Goal: Task Accomplishment & Management: Complete application form

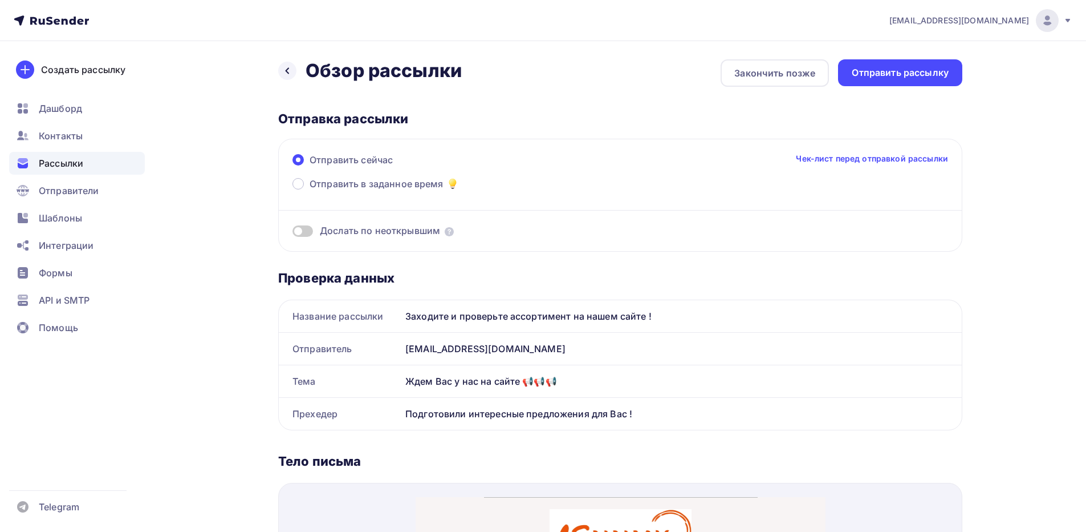
click at [61, 23] on icon at bounding box center [51, 21] width 75 height 14
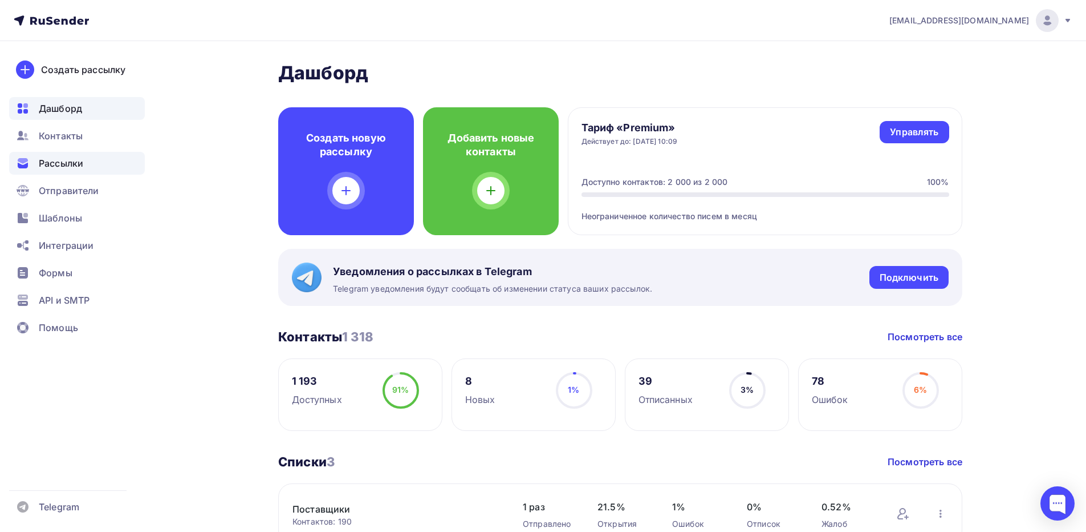
click at [70, 161] on span "Рассылки" at bounding box center [61, 163] width 44 height 14
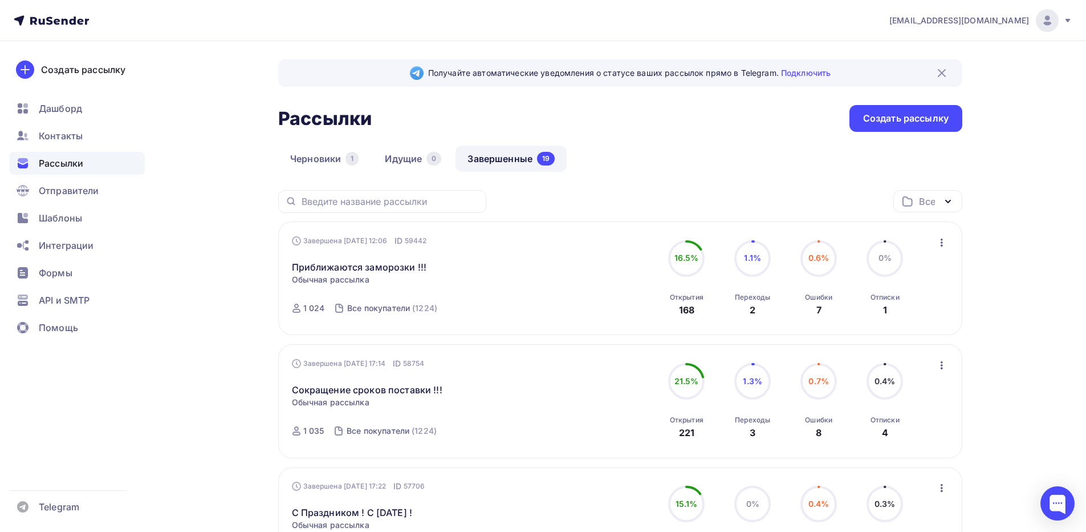
click at [505, 158] on link "Завершенные 19" at bounding box center [511, 158] width 111 height 26
click at [316, 159] on link "Черновики 1" at bounding box center [324, 158] width 92 height 26
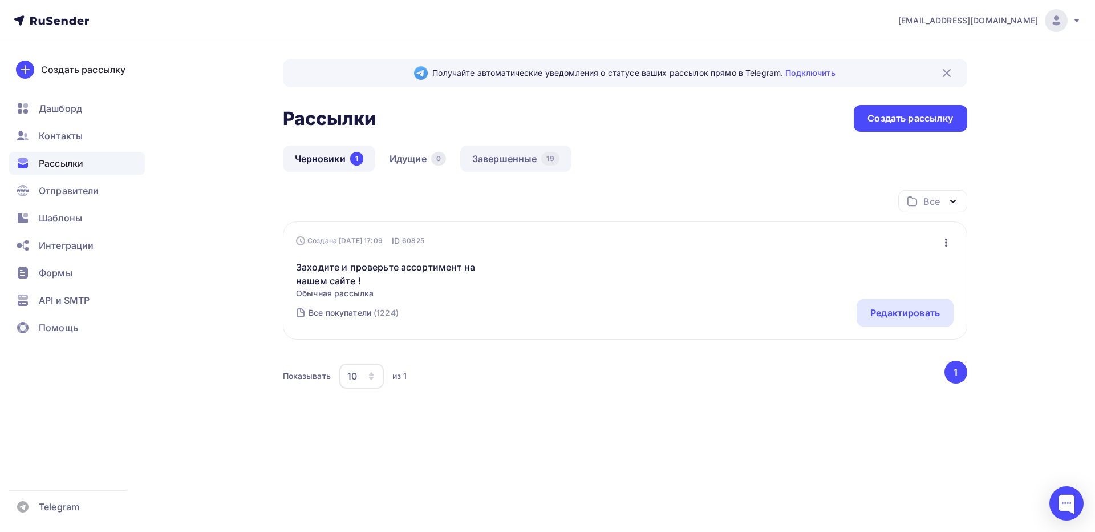
click at [496, 159] on link "Завершенные 19" at bounding box center [515, 158] width 111 height 26
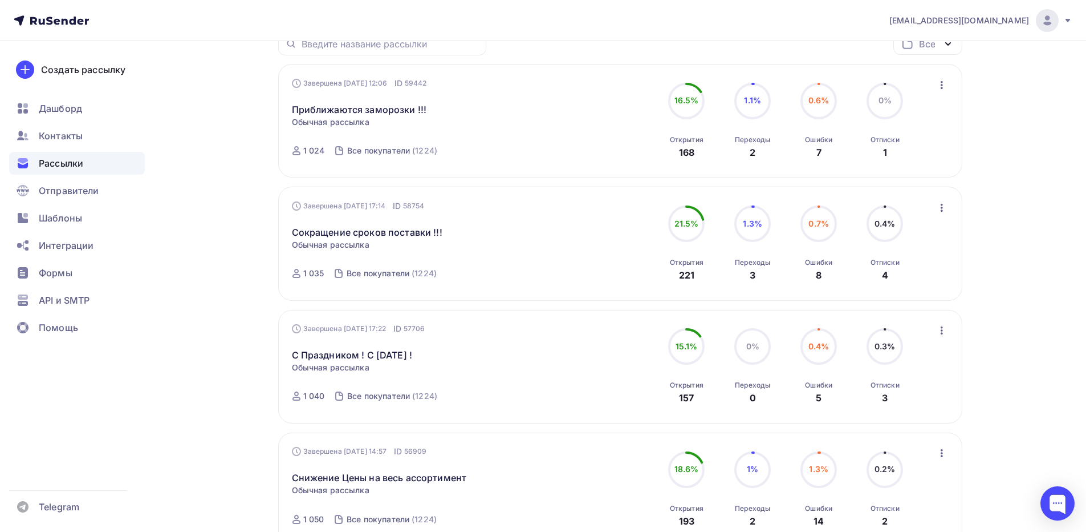
scroll to position [133, 0]
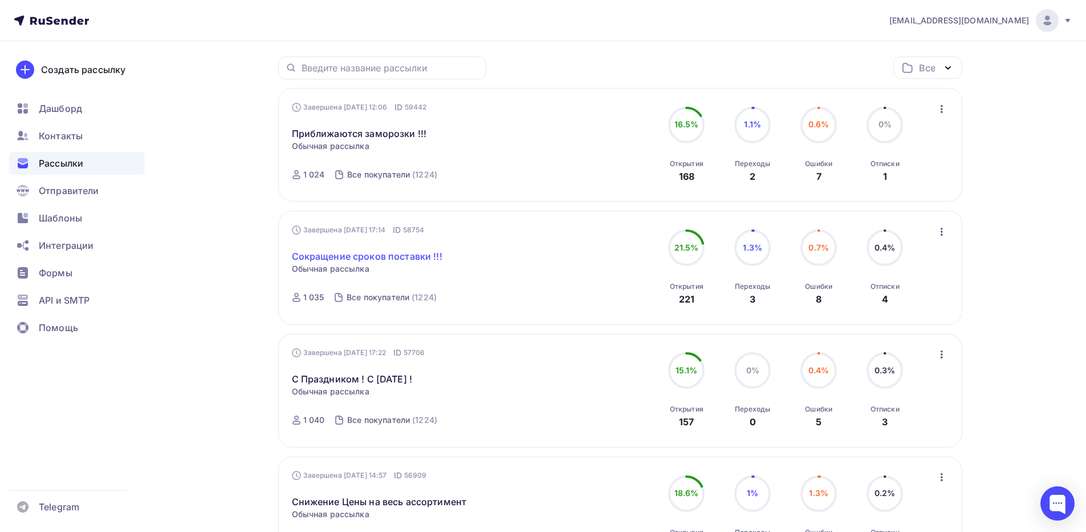
click at [413, 258] on link "Сокращение сроков поставки !!!" at bounding box center [367, 256] width 151 height 14
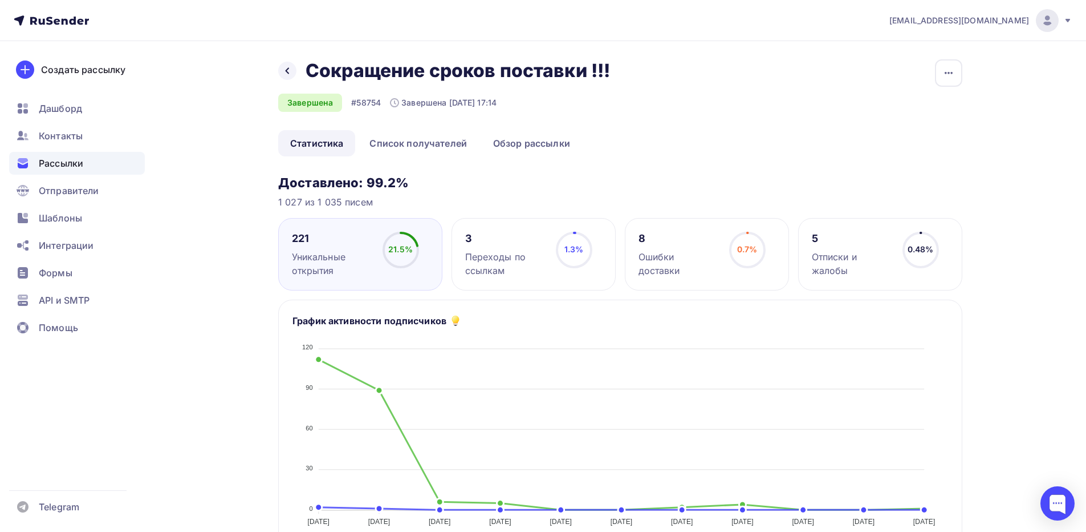
click at [50, 17] on icon at bounding box center [49, 21] width 7 height 8
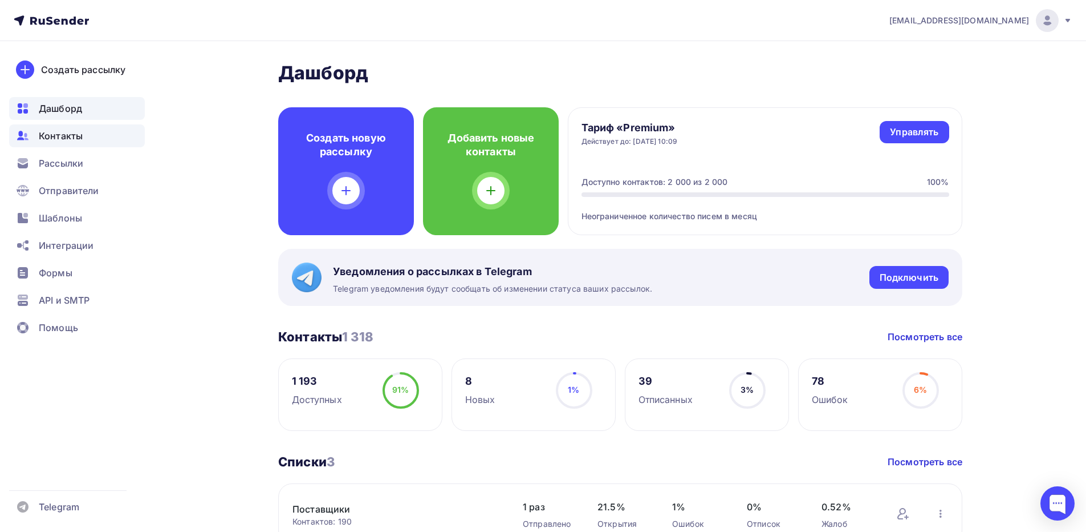
click at [58, 136] on span "Контакты" at bounding box center [61, 136] width 44 height 14
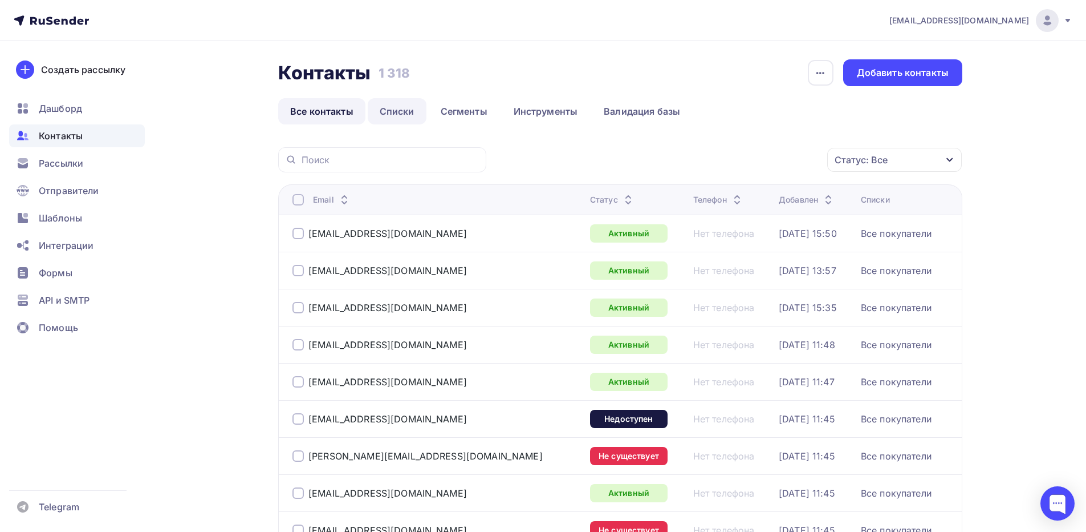
click at [397, 113] on link "Списки" at bounding box center [397, 111] width 59 height 26
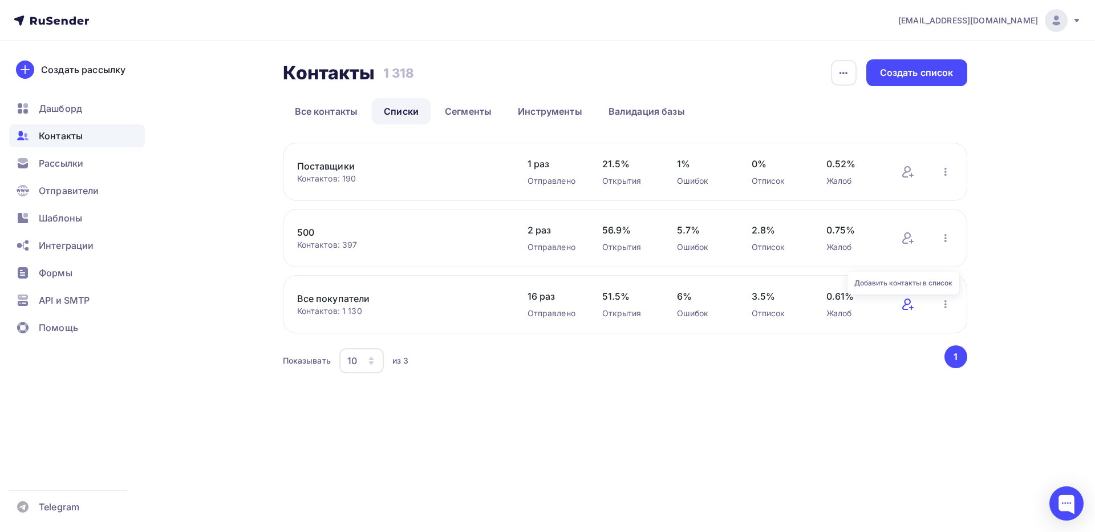
click at [910, 302] on icon at bounding box center [906, 303] width 9 height 11
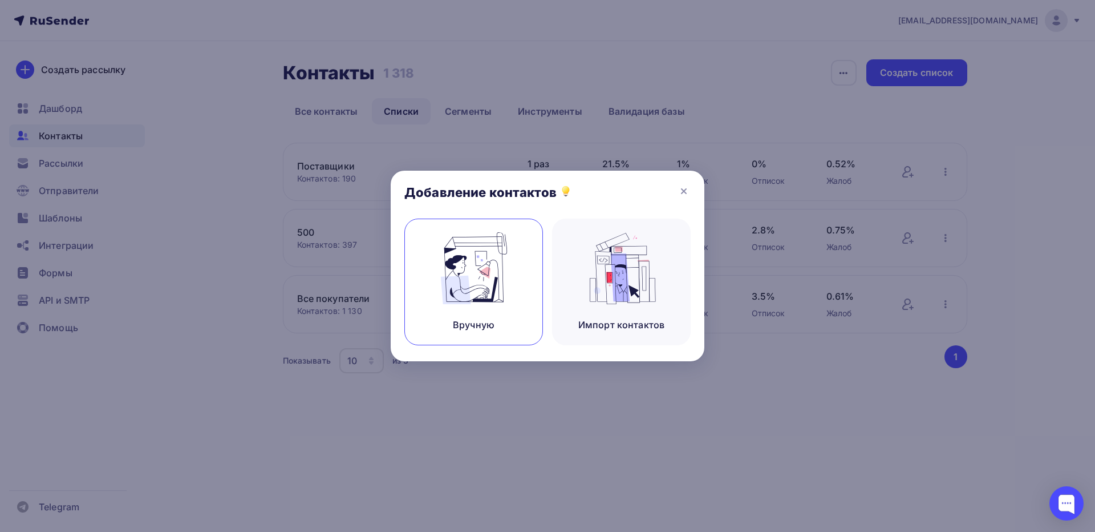
click at [516, 275] on div "Вручную" at bounding box center [473, 281] width 139 height 127
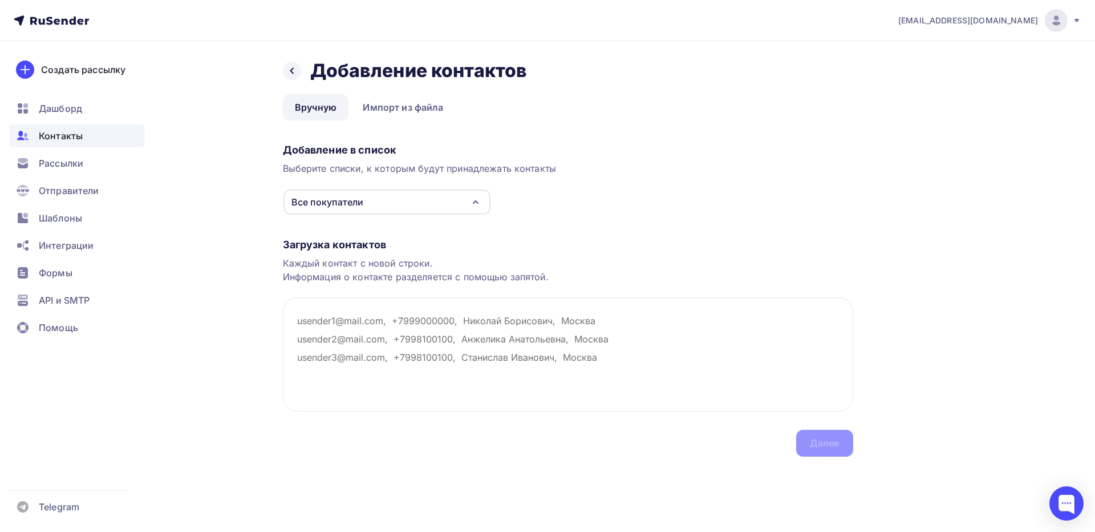
click at [441, 200] on div "Все покупатели" at bounding box center [386, 201] width 207 height 25
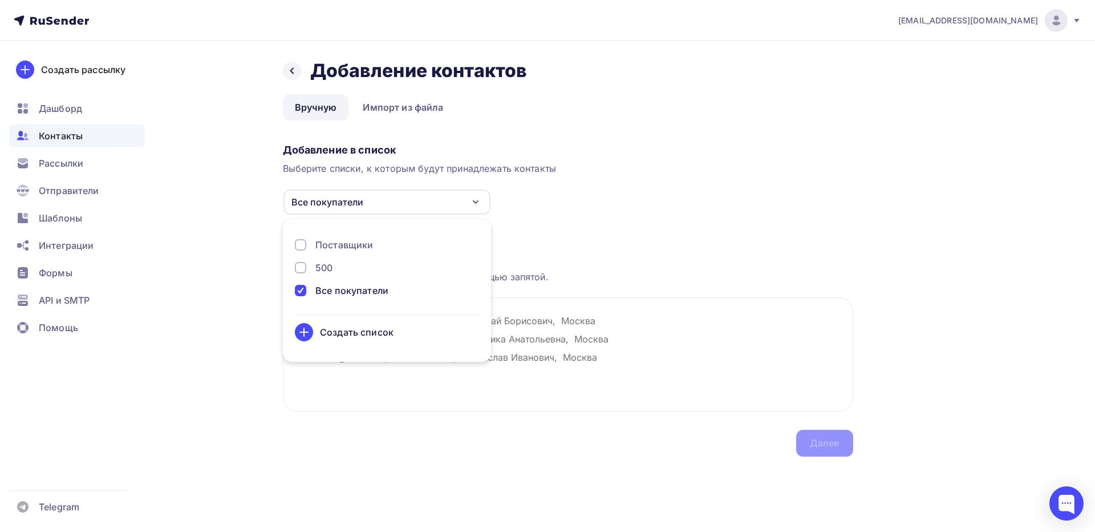
click at [394, 290] on div "Все покупатели" at bounding box center [387, 290] width 184 height 14
click at [651, 214] on div "Добавление в список Выберите списки, к которым будут принадлежать контакты Спис…" at bounding box center [568, 177] width 570 height 76
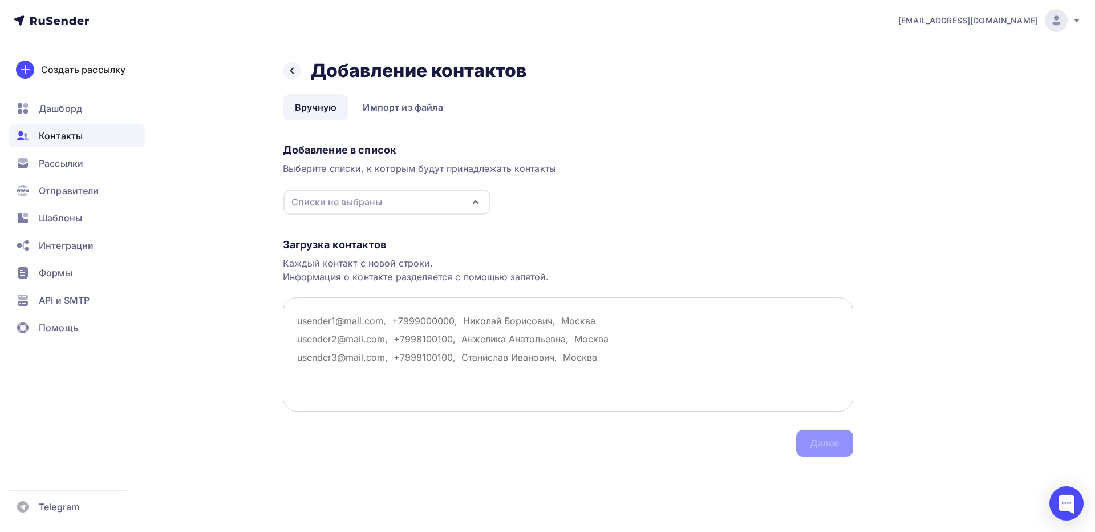
click at [350, 322] on textarea at bounding box center [568, 354] width 570 height 114
type textarea "ы"
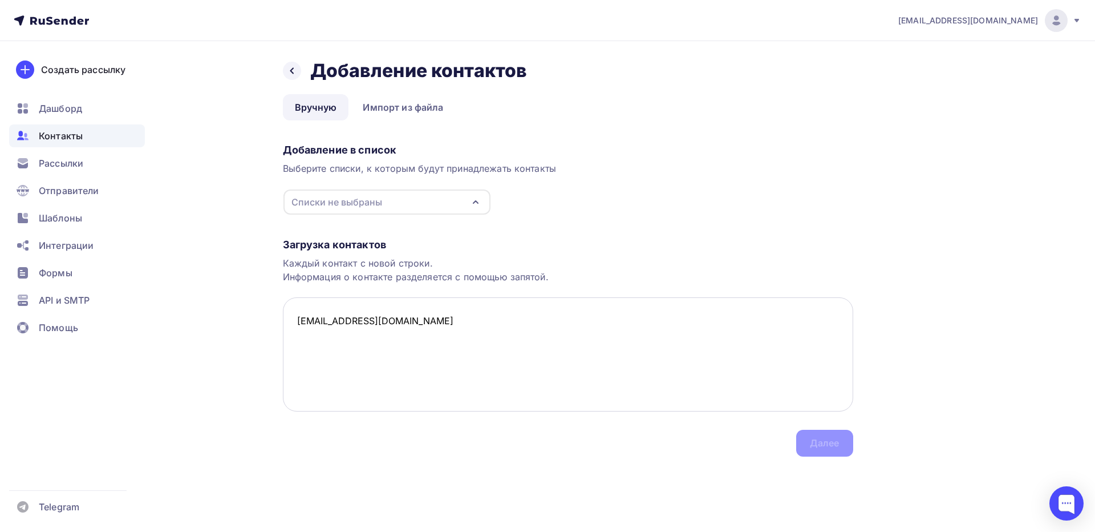
click at [473, 325] on textarea "[EMAIL_ADDRESS][DOMAIN_NAME]" at bounding box center [568, 354] width 570 height 114
click at [617, 354] on textarea "[EMAIL_ADDRESS][DOMAIN_NAME]" at bounding box center [568, 354] width 570 height 114
drag, startPoint x: 461, startPoint y: 347, endPoint x: 445, endPoint y: 334, distance: 20.7
click at [457, 343] on textarea "[EMAIL_ADDRESS][DOMAIN_NAME]" at bounding box center [568, 354] width 570 height 114
click at [336, 351] on textarea "[EMAIL_ADDRESS][DOMAIN_NAME]" at bounding box center [568, 354] width 570 height 114
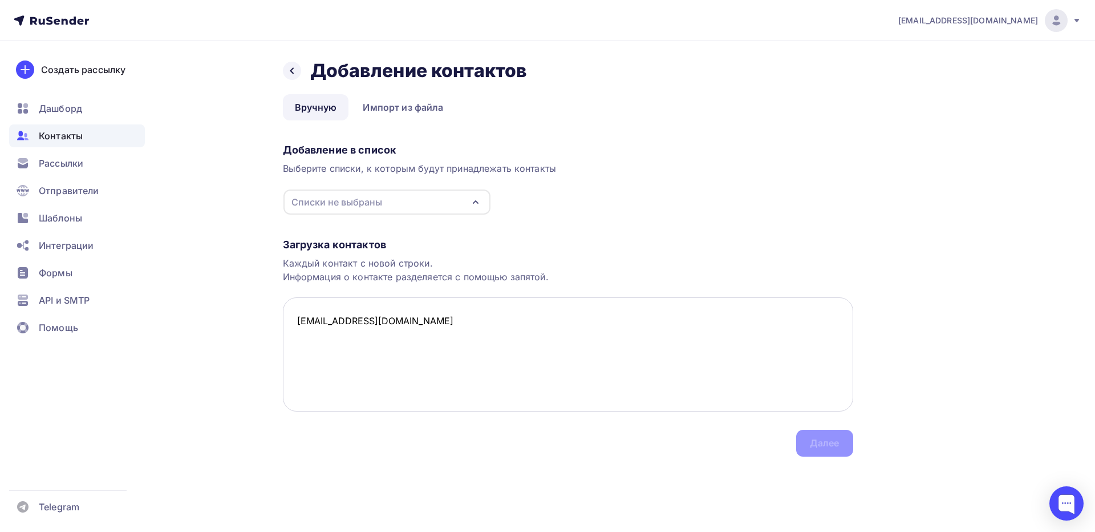
click at [299, 325] on textarea "[EMAIL_ADDRESS][DOMAIN_NAME]" at bounding box center [568, 354] width 570 height 114
click at [352, 375] on textarea "[EMAIL_ADDRESS][DOMAIN_NAME]" at bounding box center [568, 354] width 570 height 114
click at [822, 437] on div "Загрузка контактов Каждый контакт с новой строки. Информация о контакте разделя…" at bounding box center [568, 335] width 570 height 241
drag, startPoint x: 822, startPoint y: 437, endPoint x: 737, endPoint y: 412, distance: 88.8
click at [821, 437] on div "Загрузка контактов Каждый контакт с новой строки. Информация о контакте разделя…" at bounding box center [568, 335] width 570 height 241
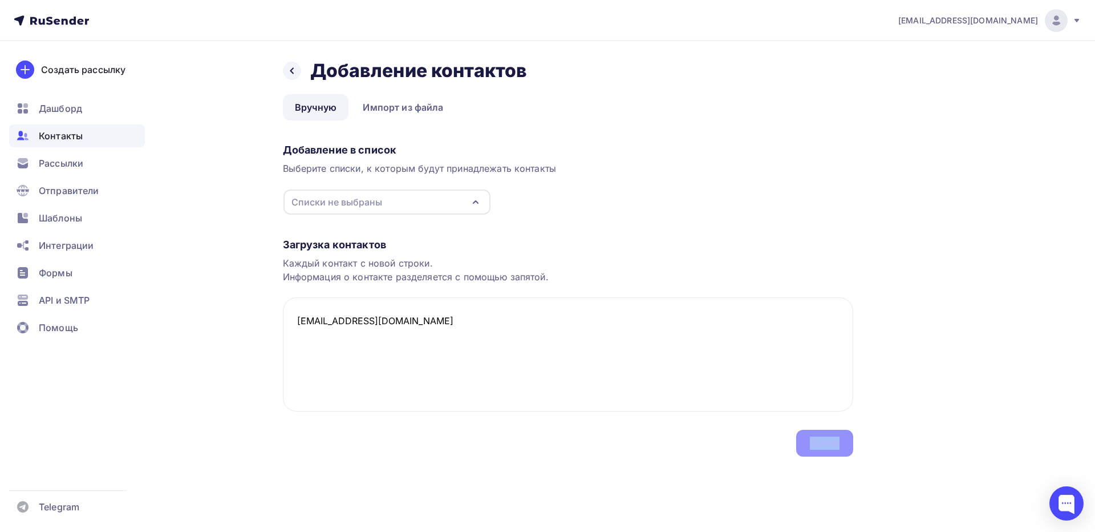
click at [460, 203] on div "Списки не выбраны" at bounding box center [386, 201] width 207 height 25
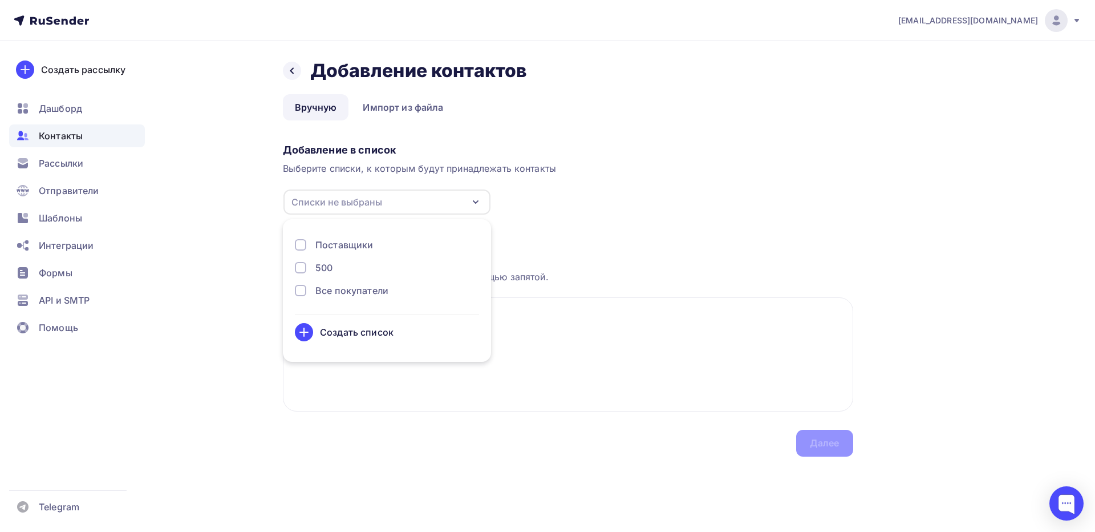
click at [357, 289] on div "Все покупатели" at bounding box center [351, 290] width 73 height 14
click at [557, 354] on textarea "[EMAIL_ADDRESS][DOMAIN_NAME]" at bounding box center [568, 354] width 570 height 114
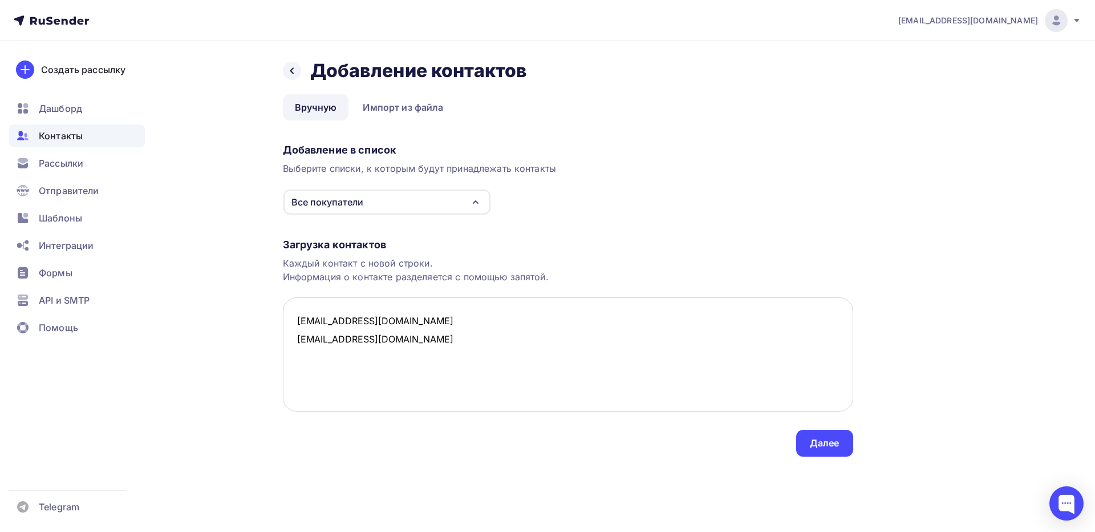
click at [473, 362] on textarea "[EMAIL_ADDRESS][DOMAIN_NAME] [EMAIL_ADDRESS][DOMAIN_NAME]" at bounding box center [568, 354] width 570 height 114
click at [303, 342] on textarea "[EMAIL_ADDRESS][DOMAIN_NAME] [EMAIL_ADDRESS][DOMAIN_NAME]" at bounding box center [568, 354] width 570 height 114
drag, startPoint x: 435, startPoint y: 398, endPoint x: 434, endPoint y: 389, distance: 9.1
click at [433, 396] on textarea "[EMAIL_ADDRESS][DOMAIN_NAME] [EMAIL_ADDRESS][DOMAIN_NAME]" at bounding box center [568, 354] width 570 height 114
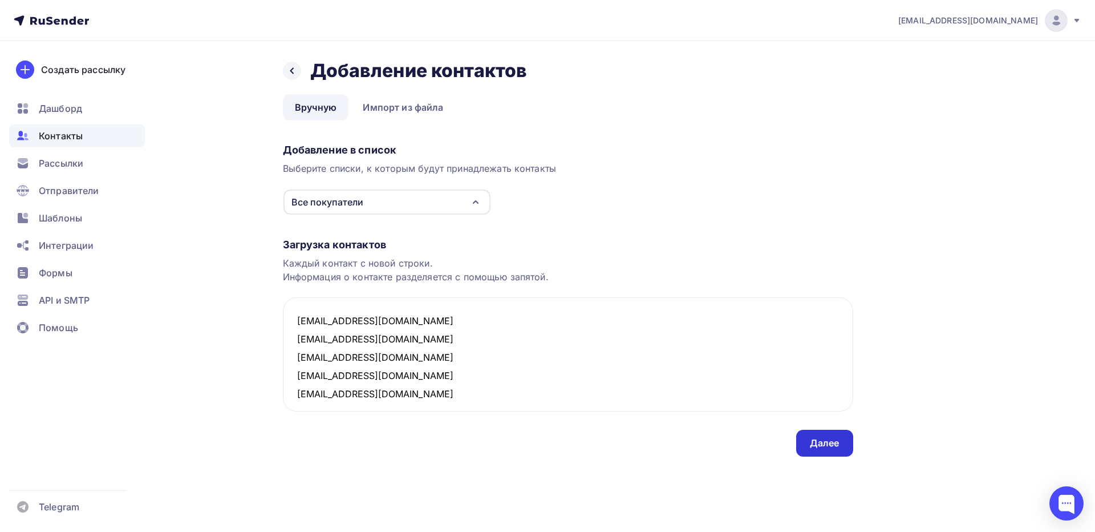
type textarea "[EMAIL_ADDRESS][DOMAIN_NAME] [EMAIL_ADDRESS][DOMAIN_NAME] [EMAIL_ADDRESS][DOMAI…"
click at [812, 443] on div "Далее" at bounding box center [825, 442] width 30 height 13
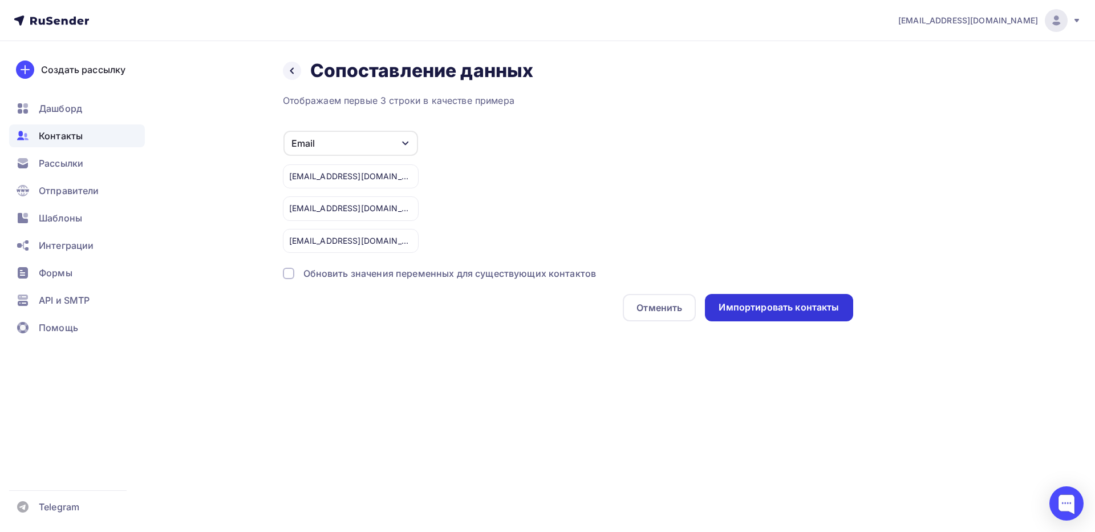
click at [759, 308] on div "Импортировать контакты" at bounding box center [779, 307] width 120 height 13
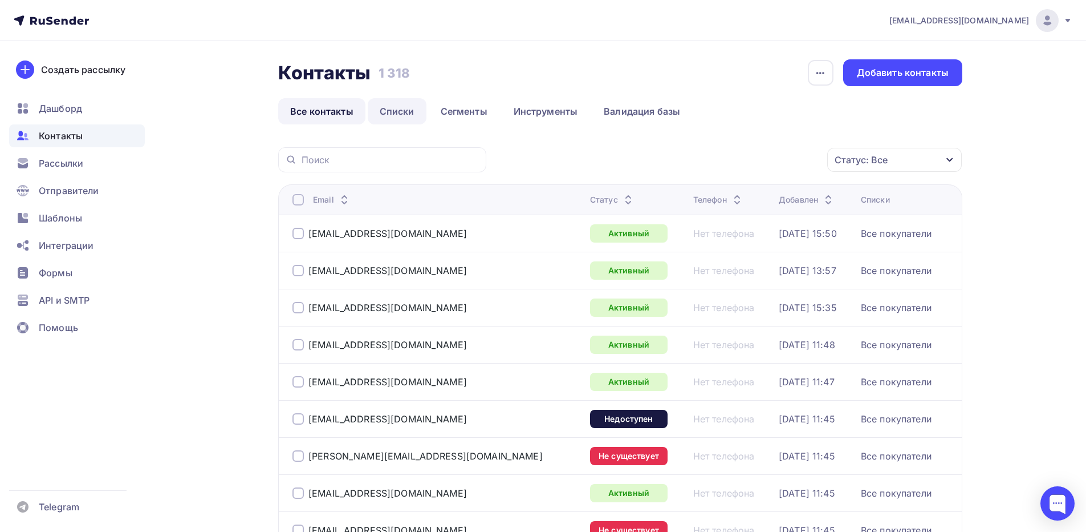
click at [399, 110] on link "Списки" at bounding box center [397, 111] width 59 height 26
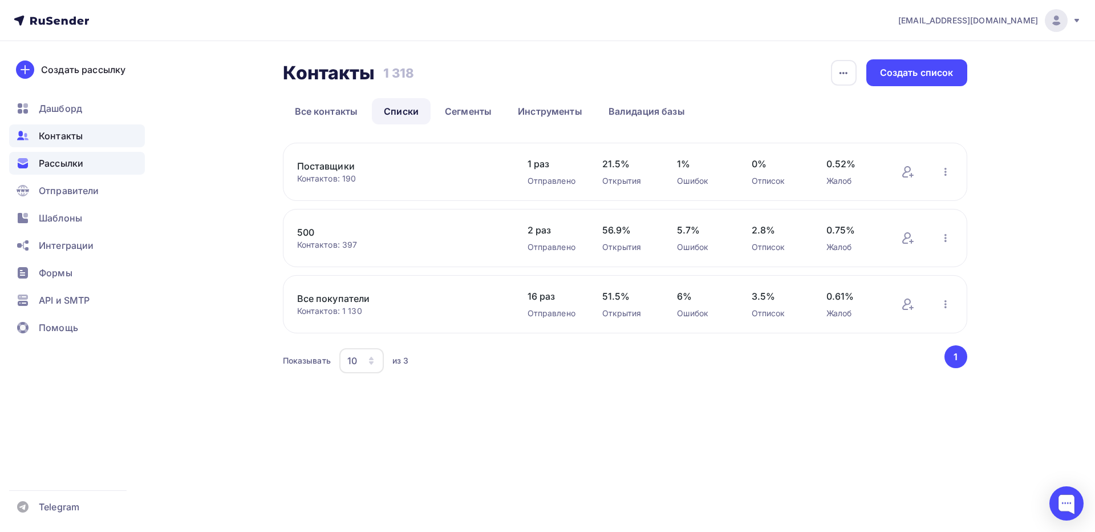
click at [52, 165] on span "Рассылки" at bounding box center [61, 163] width 44 height 14
